Goal: Task Accomplishment & Management: Manage account settings

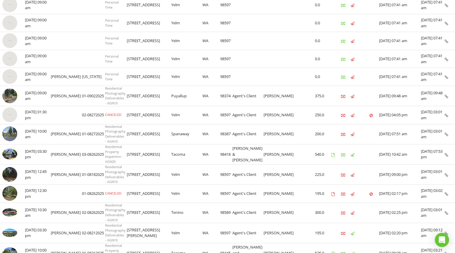
scroll to position [178, 0]
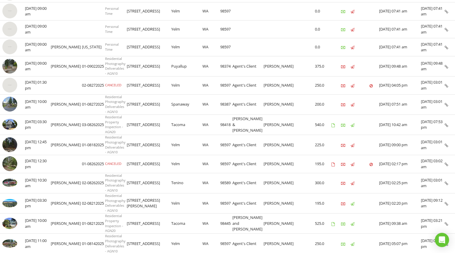
click at [12, 145] on img at bounding box center [9, 145] width 15 height 15
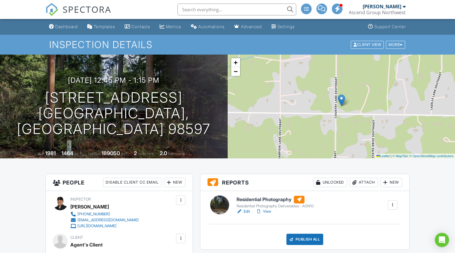
click at [246, 212] on link "Edit" at bounding box center [243, 212] width 13 height 6
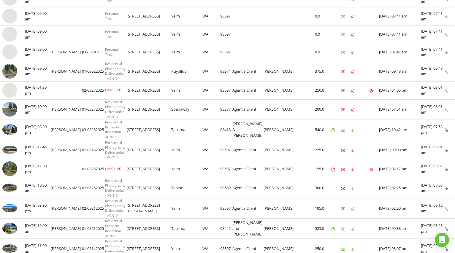
scroll to position [183, 0]
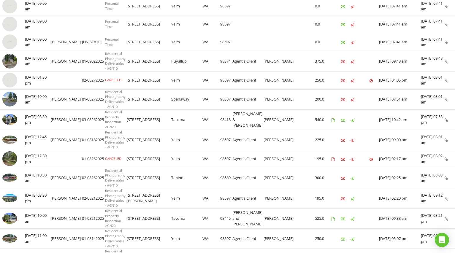
click at [12, 140] on img at bounding box center [9, 140] width 15 height 8
drag, startPoint x: 221, startPoint y: 99, endPoint x: 130, endPoint y: 100, distance: 91.2
click at [130, 100] on tr "check_box_outline_blank 08/27/2025 10:00 am Darryl McPherson 01-08272025 Reside…" at bounding box center [227, 99] width 455 height 20
copy tr "2905 208th St E Spanaway WA 98387"
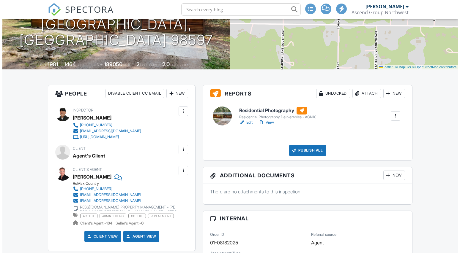
scroll to position [89, 0]
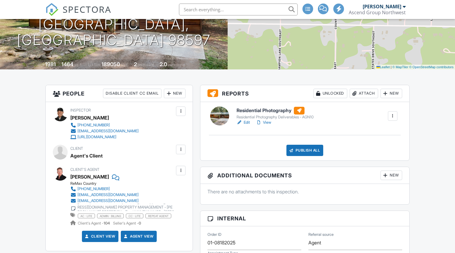
click at [304, 153] on div "Publish All" at bounding box center [305, 150] width 37 height 11
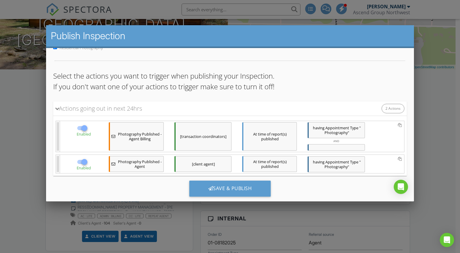
scroll to position [37, 0]
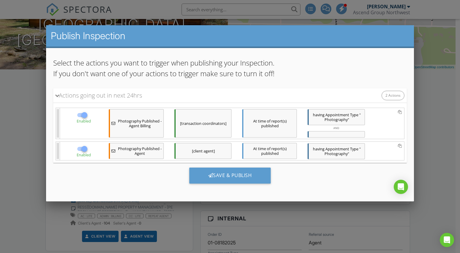
click at [419, 121] on div at bounding box center [230, 128] width 460 height 317
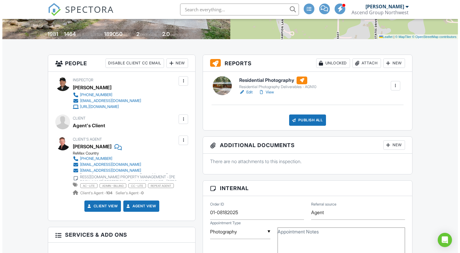
scroll to position [119, 0]
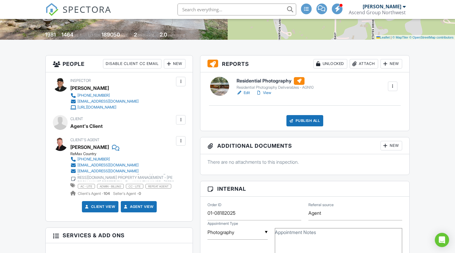
click at [177, 63] on div "New" at bounding box center [175, 64] width 22 height 10
click at [193, 126] on li "Add Another Person" at bounding box center [196, 126] width 59 height 15
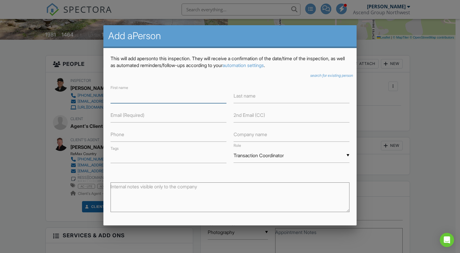
click at [143, 97] on input "text" at bounding box center [168, 96] width 116 height 15
type input "rem"
click at [389, 114] on div at bounding box center [230, 128] width 460 height 317
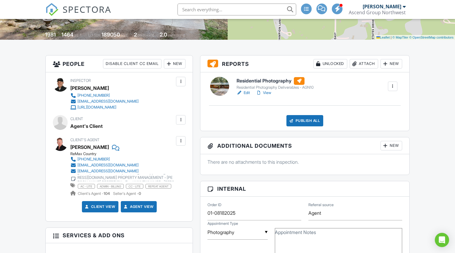
click at [176, 66] on div "New" at bounding box center [175, 64] width 22 height 10
click at [196, 126] on li "Add Another Person" at bounding box center [196, 126] width 59 height 15
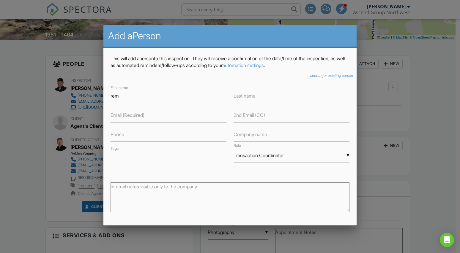
click at [321, 76] on icon "search for existing person" at bounding box center [331, 75] width 43 height 4
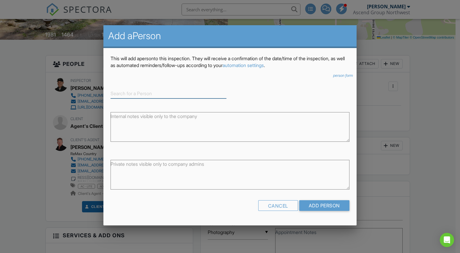
click at [141, 90] on input at bounding box center [168, 94] width 116 height 10
click at [148, 102] on div "ReMAX Country Admin" at bounding box center [168, 103] width 113 height 7
type input "ReMAX Country Admin"
type input "Transaction coordinator"
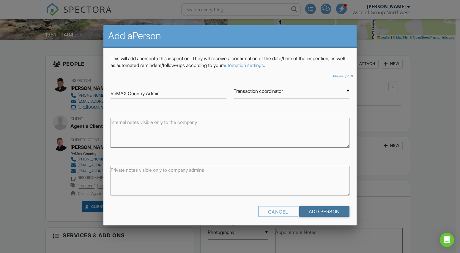
click at [320, 212] on input "Add Person" at bounding box center [324, 211] width 50 height 11
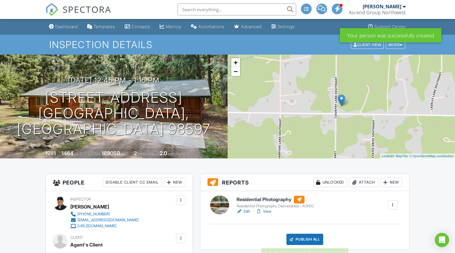
click at [312, 239] on div "Publish All" at bounding box center [305, 239] width 37 height 11
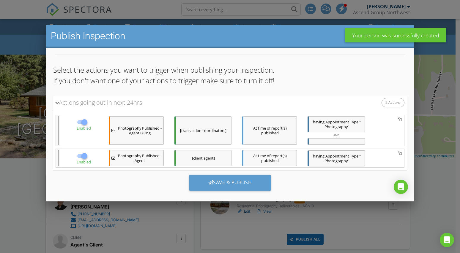
scroll to position [37, 0]
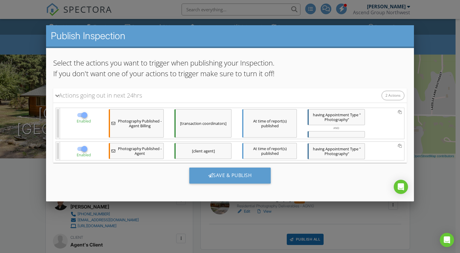
click at [240, 173] on div "Save & Publish" at bounding box center [230, 176] width 82 height 16
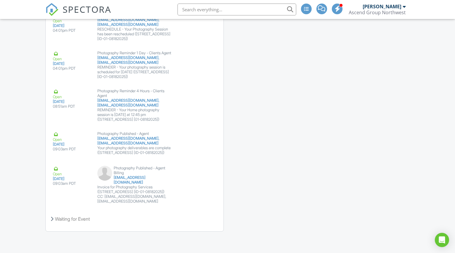
scroll to position [1024, 0]
